Goal: Find specific page/section: Find specific page/section

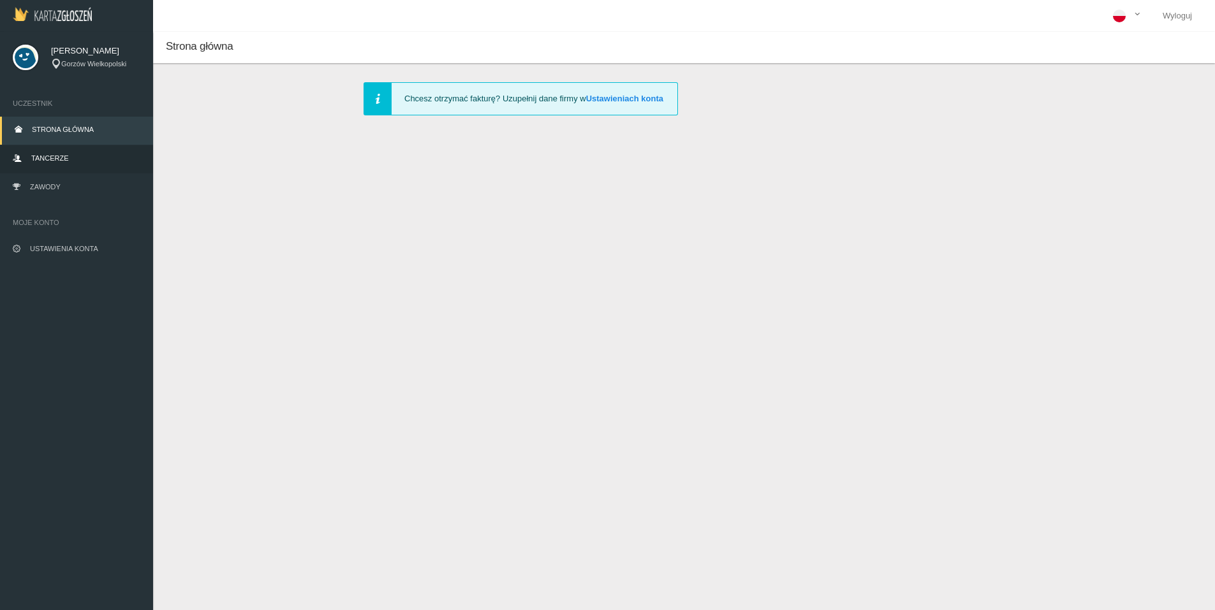
click at [45, 157] on span "Tancerze" at bounding box center [49, 158] width 37 height 8
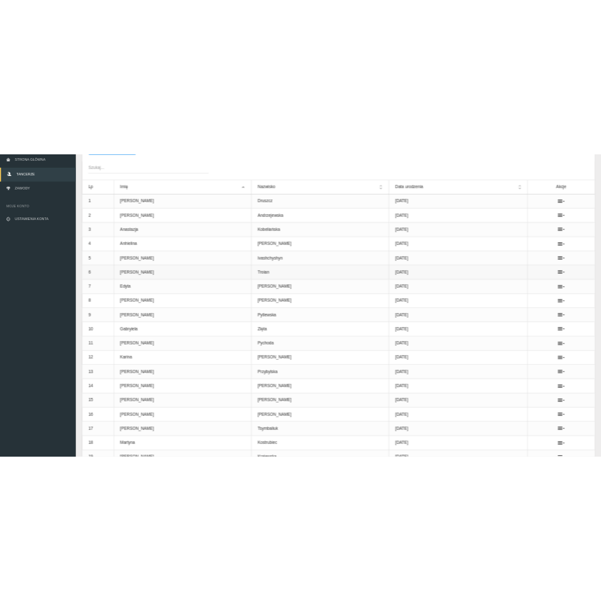
scroll to position [356, 0]
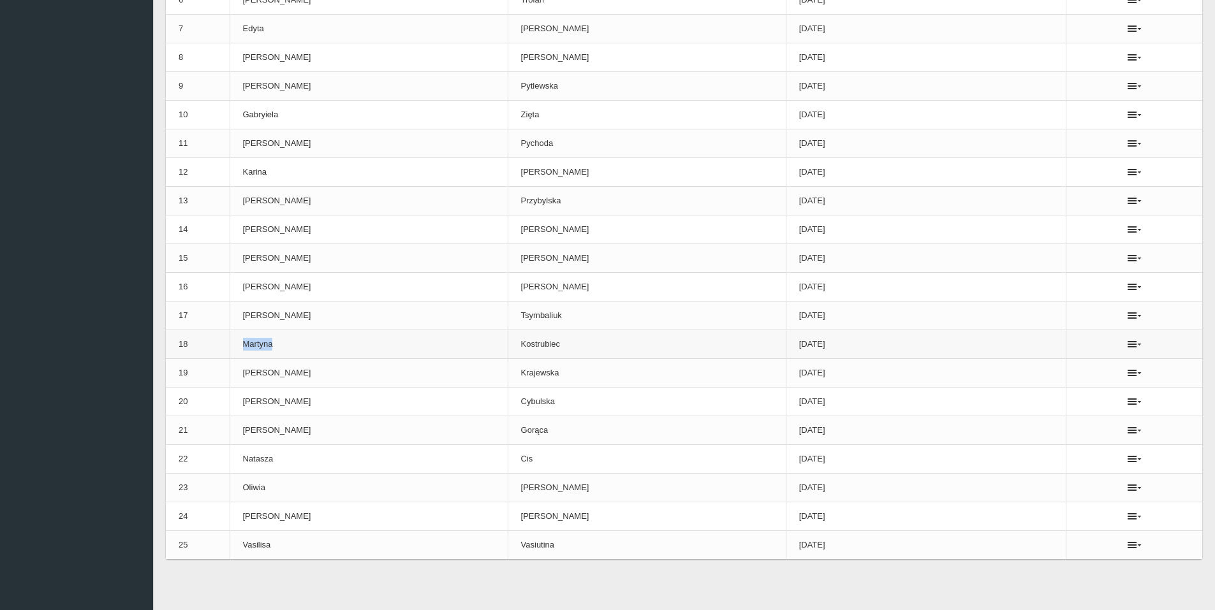
drag, startPoint x: 242, startPoint y: 347, endPoint x: 288, endPoint y: 343, distance: 46.1
click at [288, 343] on td "Martyna" at bounding box center [369, 344] width 278 height 29
copy td "Martyna"
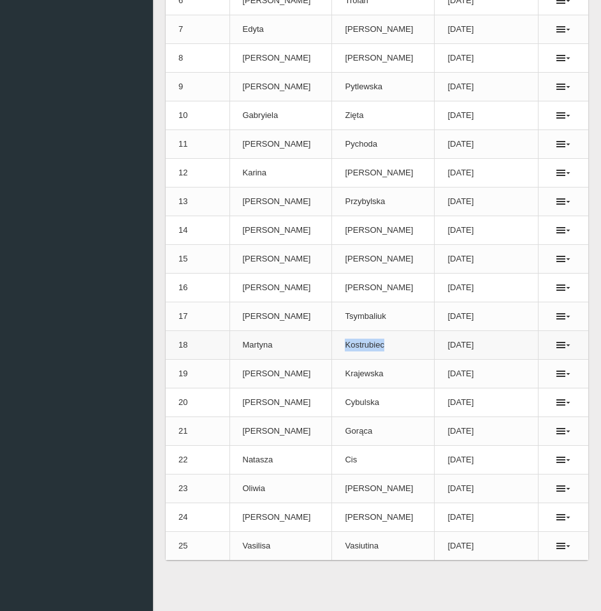
drag, startPoint x: 325, startPoint y: 340, endPoint x: 367, endPoint y: 342, distance: 41.5
click at [367, 342] on td "Kostrubiec" at bounding box center [383, 345] width 103 height 29
copy td "Kostrubiec"
drag, startPoint x: 484, startPoint y: 347, endPoint x: 430, endPoint y: 349, distance: 53.6
click at [435, 349] on td "[DATE]" at bounding box center [486, 345] width 103 height 29
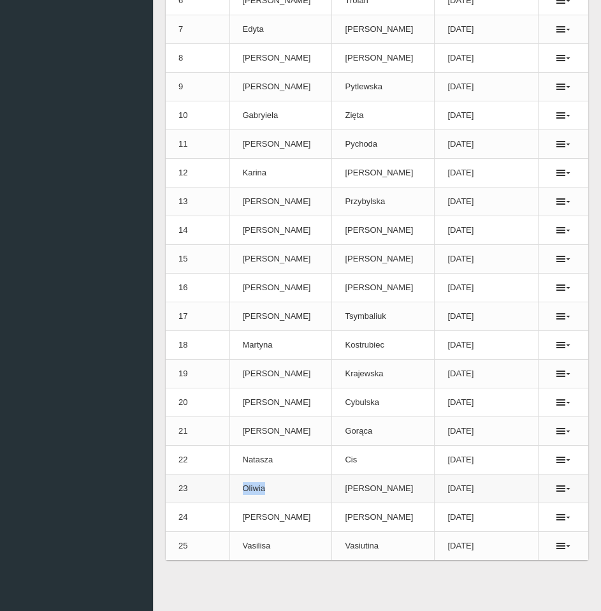
drag, startPoint x: 245, startPoint y: 486, endPoint x: 272, endPoint y: 490, distance: 27.0
click at [272, 490] on td "Oliwia" at bounding box center [281, 488] width 103 height 29
copy td "Oliwia"
drag, startPoint x: 325, startPoint y: 485, endPoint x: 376, endPoint y: 483, distance: 51.1
click at [376, 483] on td "[PERSON_NAME]" at bounding box center [383, 488] width 103 height 29
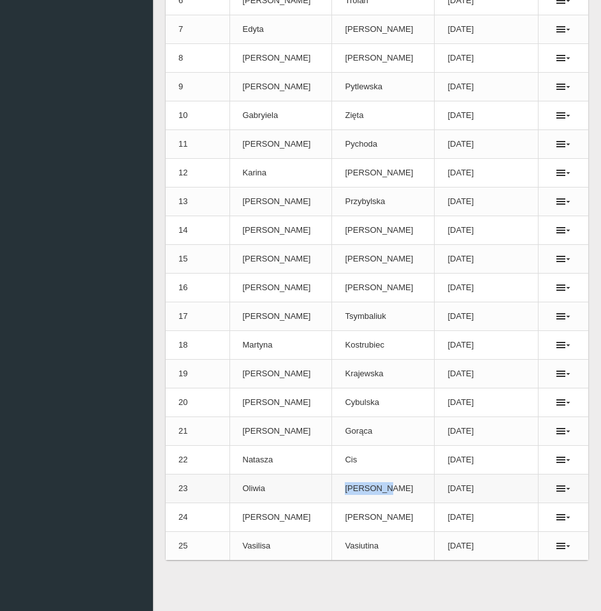
copy td "[PERSON_NAME]"
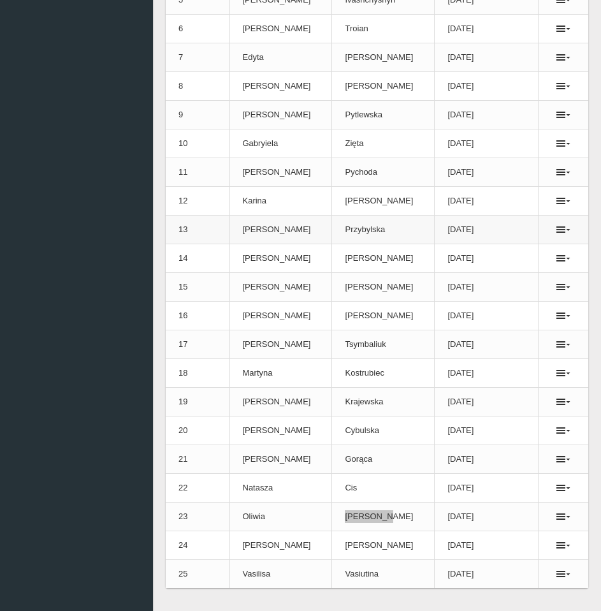
scroll to position [165, 0]
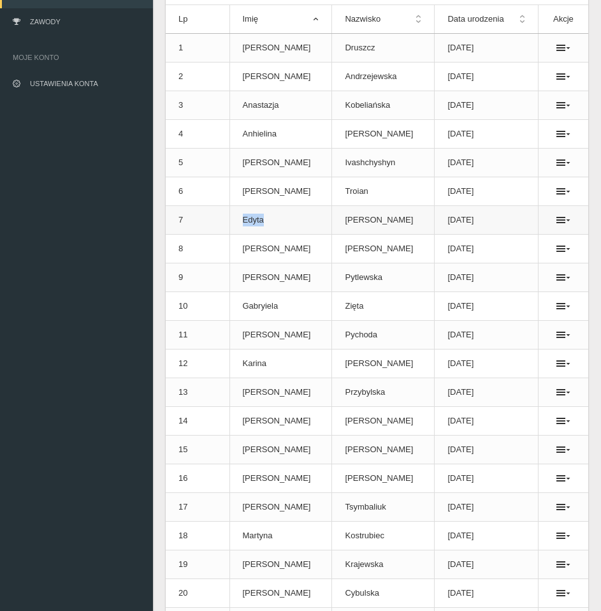
drag, startPoint x: 241, startPoint y: 219, endPoint x: 265, endPoint y: 218, distance: 23.6
click at [265, 218] on td "Edyta" at bounding box center [281, 220] width 103 height 29
copy td "Edyta"
drag, startPoint x: 326, startPoint y: 221, endPoint x: 377, endPoint y: 222, distance: 51.7
click at [377, 222] on td "[PERSON_NAME]" at bounding box center [383, 220] width 103 height 29
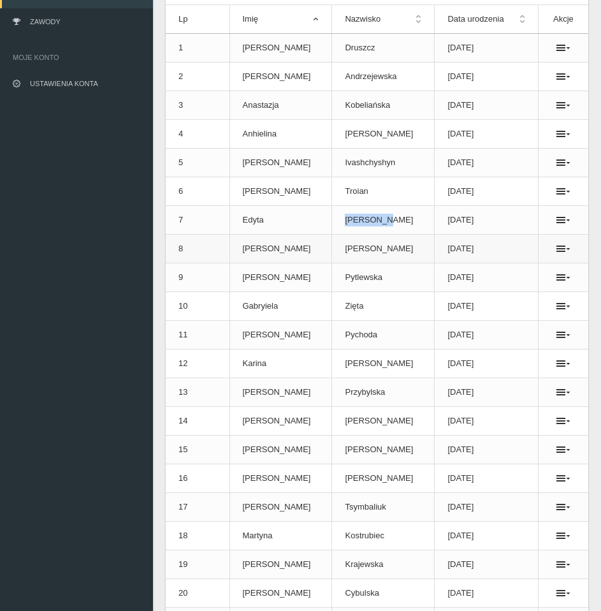
copy td "[PERSON_NAME]"
drag, startPoint x: 238, startPoint y: 335, endPoint x: 259, endPoint y: 333, distance: 21.8
click at [259, 333] on td "[PERSON_NAME]" at bounding box center [281, 335] width 103 height 29
copy td "[PERSON_NAME]"
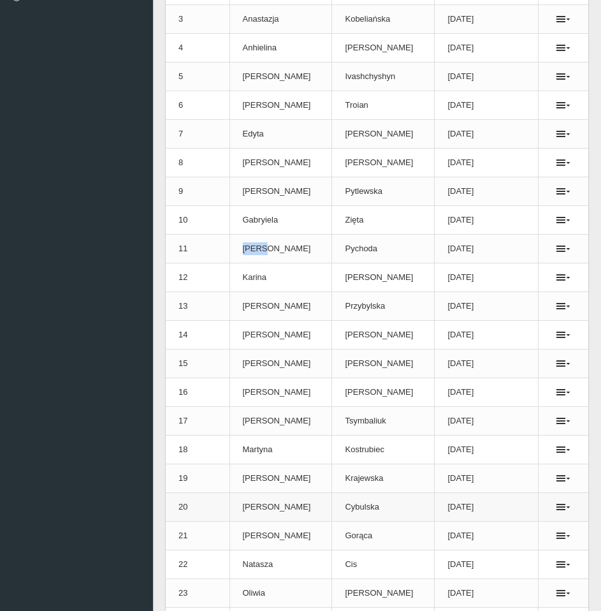
scroll to position [293, 0]
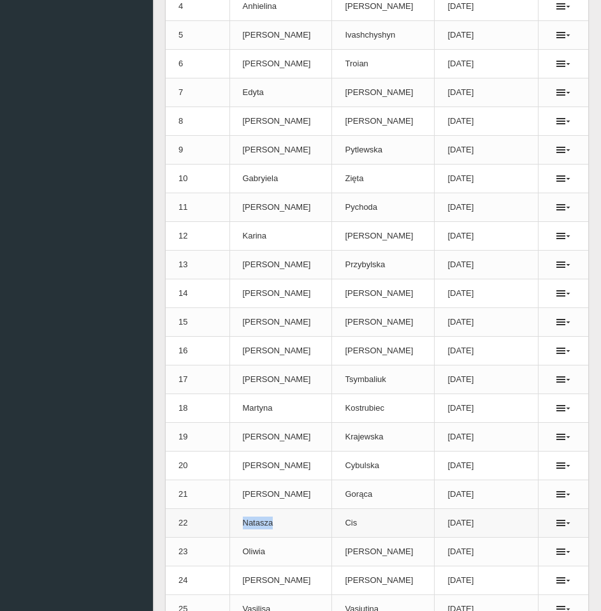
drag, startPoint x: 242, startPoint y: 520, endPoint x: 291, endPoint y: 523, distance: 49.9
click at [291, 523] on td "Natasza" at bounding box center [281, 523] width 103 height 29
copy td "Natasza"
drag, startPoint x: 319, startPoint y: 521, endPoint x: 349, endPoint y: 525, distance: 29.7
click at [349, 525] on td "Cis" at bounding box center [383, 523] width 103 height 29
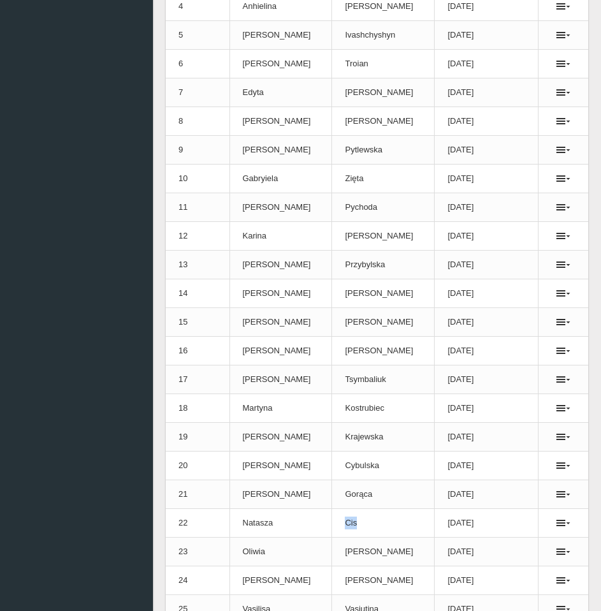
copy td "Cis"
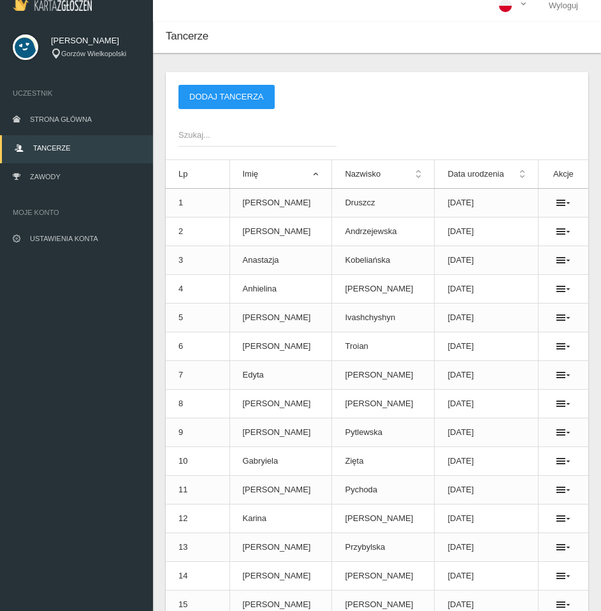
scroll to position [0, 0]
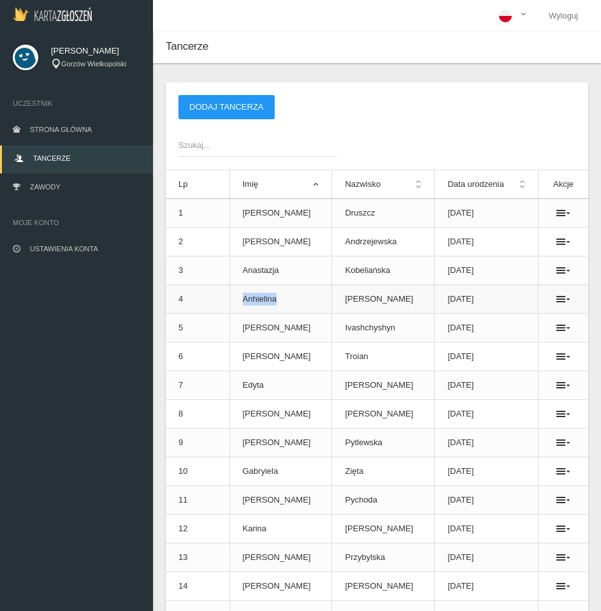
drag, startPoint x: 240, startPoint y: 298, endPoint x: 291, endPoint y: 301, distance: 51.1
click at [291, 301] on td "Anhielina" at bounding box center [281, 299] width 103 height 29
copy td "Anhielina"
click at [332, 309] on td "[PERSON_NAME]" at bounding box center [383, 299] width 103 height 29
drag, startPoint x: 326, startPoint y: 300, endPoint x: 369, endPoint y: 300, distance: 43.4
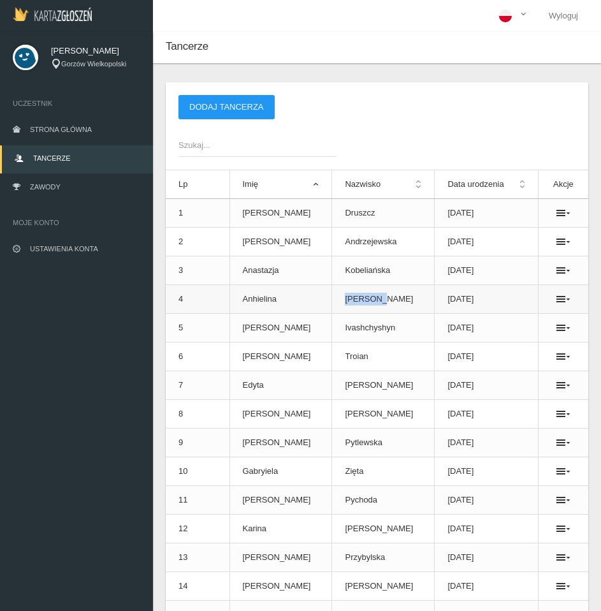
click at [369, 300] on td "[PERSON_NAME]" at bounding box center [383, 299] width 103 height 29
drag, startPoint x: 238, startPoint y: 270, endPoint x: 280, endPoint y: 272, distance: 42.1
click at [280, 272] on td "Anastazja" at bounding box center [281, 270] width 103 height 29
drag, startPoint x: 327, startPoint y: 270, endPoint x: 395, endPoint y: 267, distance: 68.3
click at [394, 267] on td "Kobeliańska" at bounding box center [383, 270] width 103 height 29
